Goal: Information Seeking & Learning: Learn about a topic

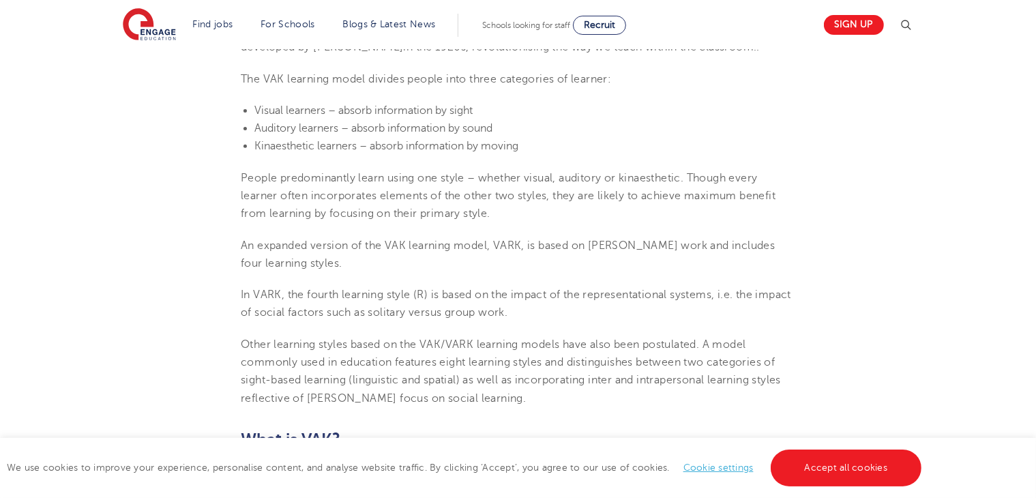
scroll to position [514, 0]
drag, startPoint x: 256, startPoint y: 129, endPoint x: 339, endPoint y: 133, distance: 83.3
click at [339, 133] on span "Auditory learners – absorb information by sound" at bounding box center [373, 132] width 238 height 12
copy span "Auditory learners"
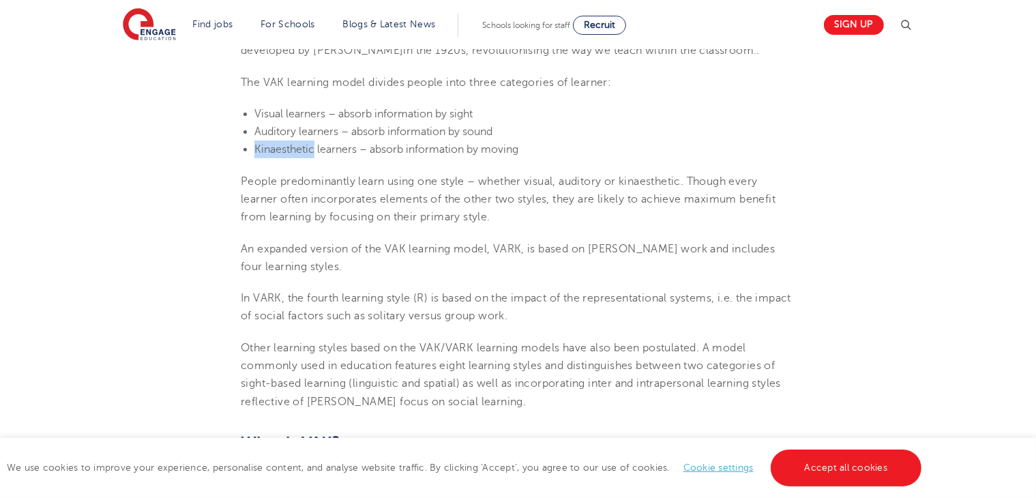
drag, startPoint x: 254, startPoint y: 153, endPoint x: 314, endPoint y: 151, distance: 60.1
click at [314, 151] on ul "Visual learners – absorb information by sight Auditory learners – absorb inform…" at bounding box center [518, 132] width 555 height 54
copy span "Kinaesthetic"
drag, startPoint x: 294, startPoint y: 130, endPoint x: 254, endPoint y: 137, distance: 40.8
click at [254, 137] on ul "Visual learners – absorb information by sight Auditory learners – absorb inform…" at bounding box center [518, 132] width 555 height 54
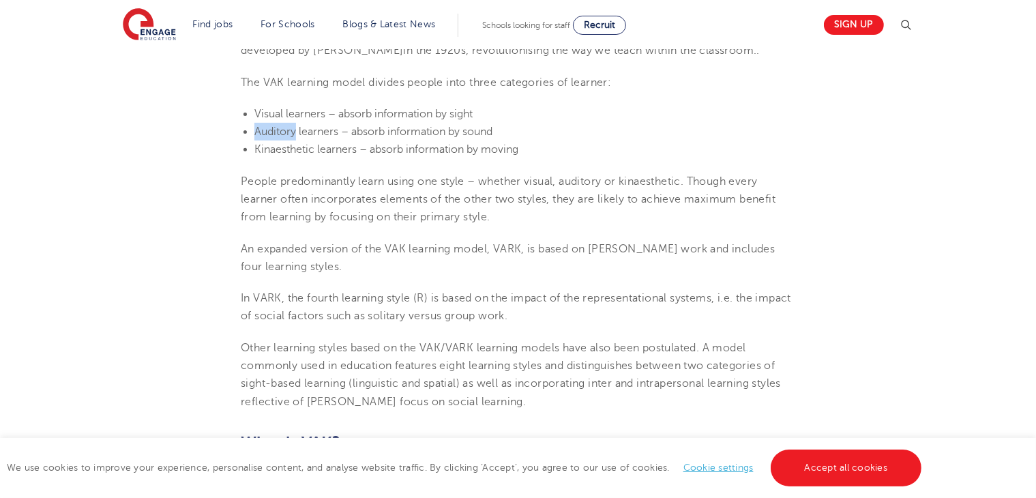
copy span "Auditory"
drag, startPoint x: 314, startPoint y: 149, endPoint x: 254, endPoint y: 153, distance: 59.5
click at [254, 153] on span "Kinaesthetic learners – absorb information by moving" at bounding box center [386, 149] width 264 height 12
copy span "Kinaesthetic"
